Goal: Navigation & Orientation: Find specific page/section

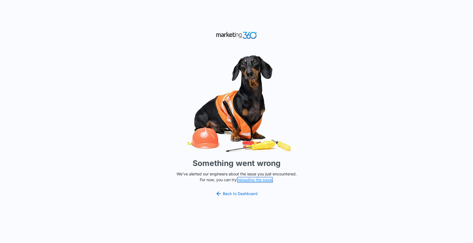
click at [253, 179] on button "reloading the page" at bounding box center [255, 179] width 34 height 4
click at [238, 192] on link "Back to Dashboard" at bounding box center [236, 193] width 43 height 7
click at [248, 194] on link "Back to Dashboard" at bounding box center [236, 193] width 43 height 7
click at [261, 180] on button "reloading the page" at bounding box center [255, 179] width 34 height 4
click at [252, 179] on button "reloading the page" at bounding box center [255, 179] width 34 height 4
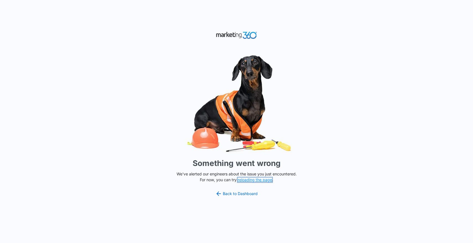
click at [252, 179] on button "reloading the page" at bounding box center [255, 179] width 34 height 4
click at [259, 176] on p "We've alerted our engineers about the issue you just encountered. For now, you …" at bounding box center [236, 177] width 124 height 12
click at [259, 179] on button "reloading the page" at bounding box center [255, 179] width 34 height 4
click at [256, 181] on button "reloading the page" at bounding box center [255, 179] width 34 height 4
click at [239, 191] on link "Back to Dashboard" at bounding box center [236, 193] width 43 height 7
